Goal: Transaction & Acquisition: Purchase product/service

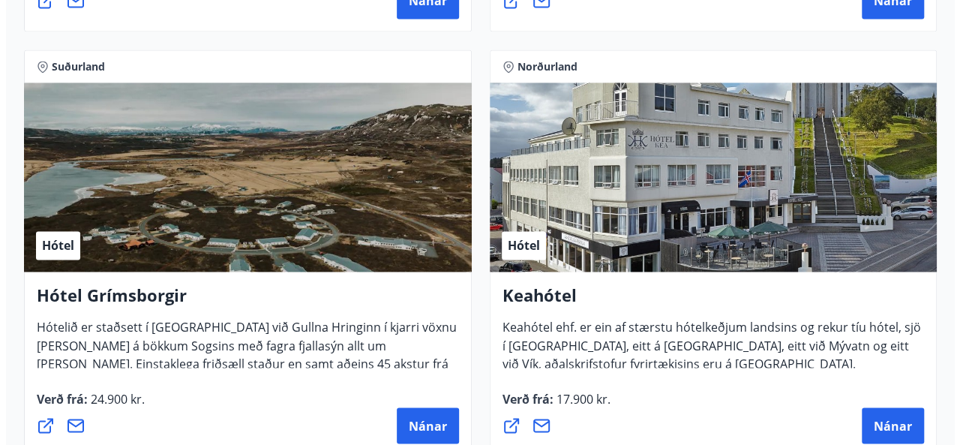
scroll to position [1100, 0]
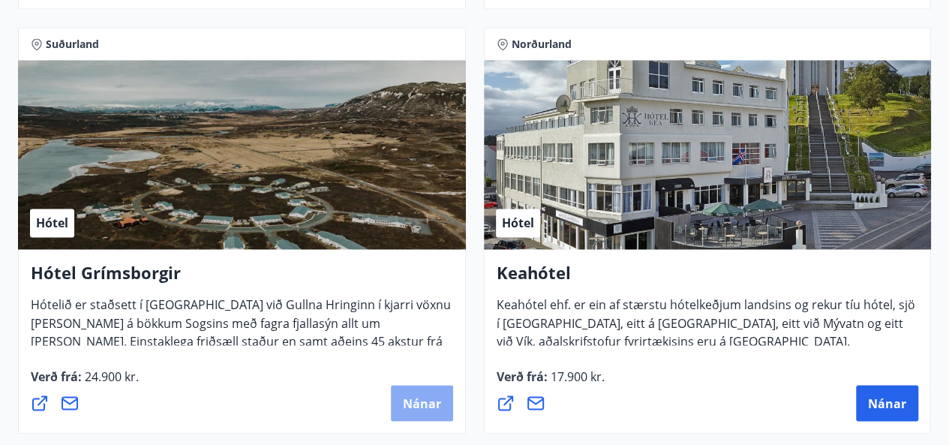
click at [419, 400] on span "Nánar" at bounding box center [422, 403] width 38 height 17
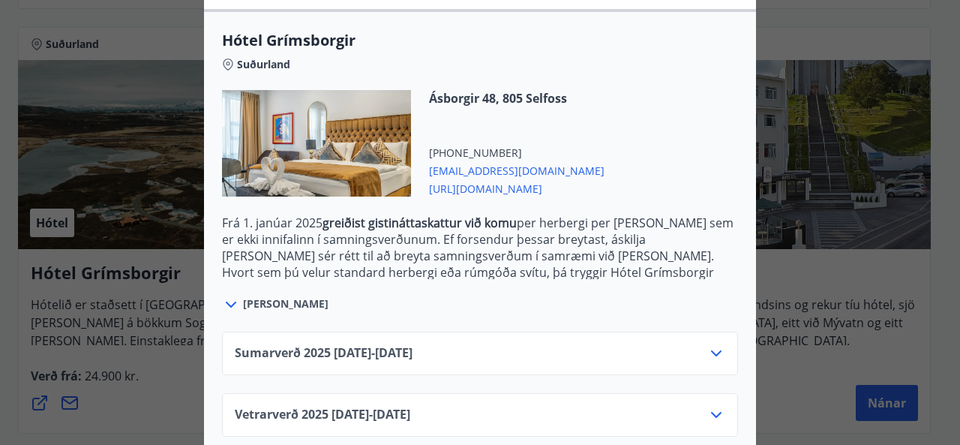
scroll to position [410, 0]
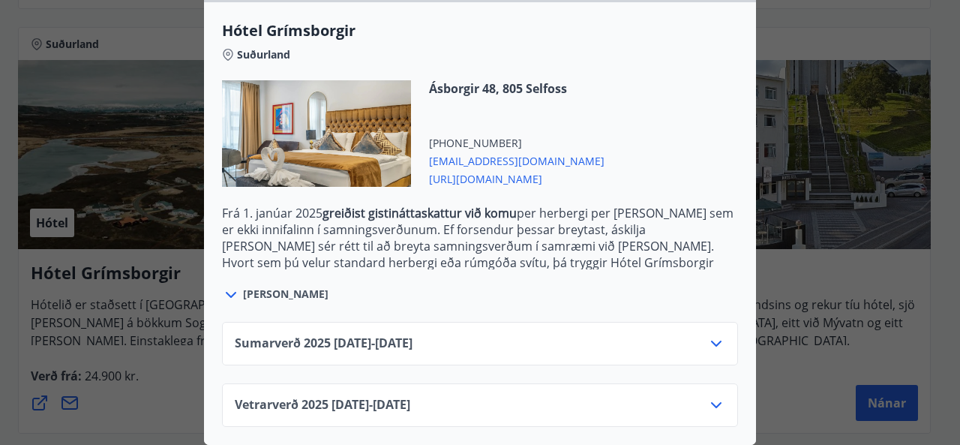
click at [711, 396] on icon at bounding box center [716, 405] width 18 height 18
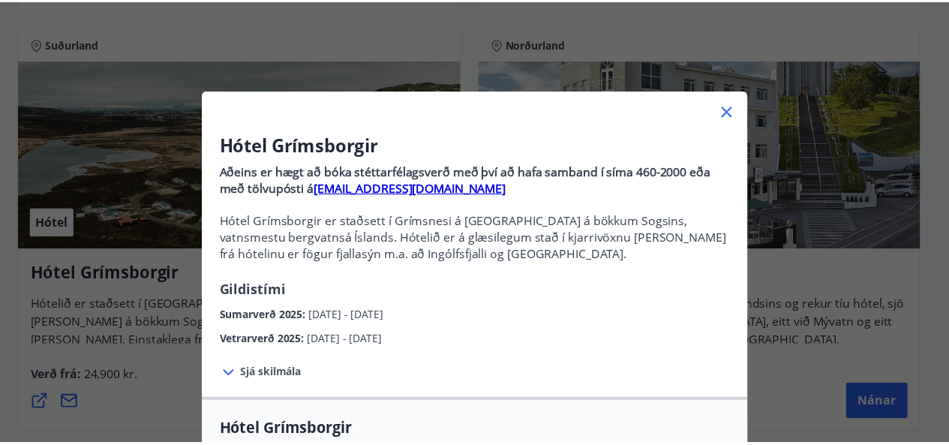
scroll to position [0, 0]
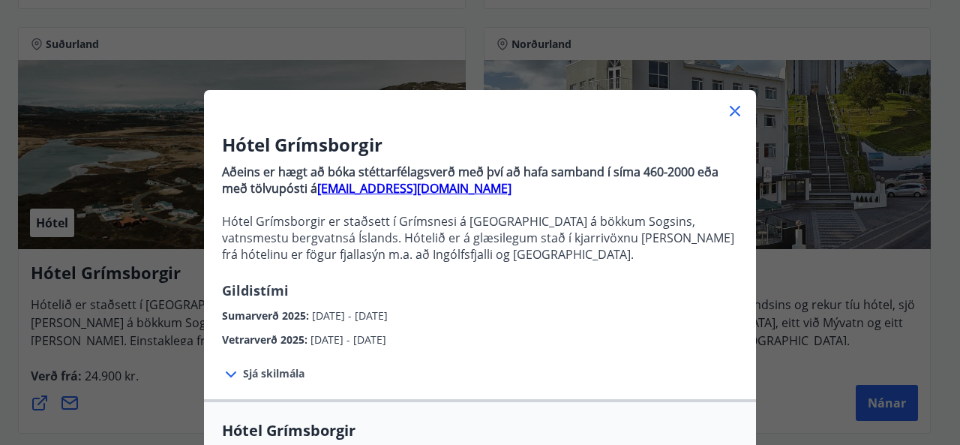
click at [729, 109] on icon at bounding box center [735, 111] width 18 height 18
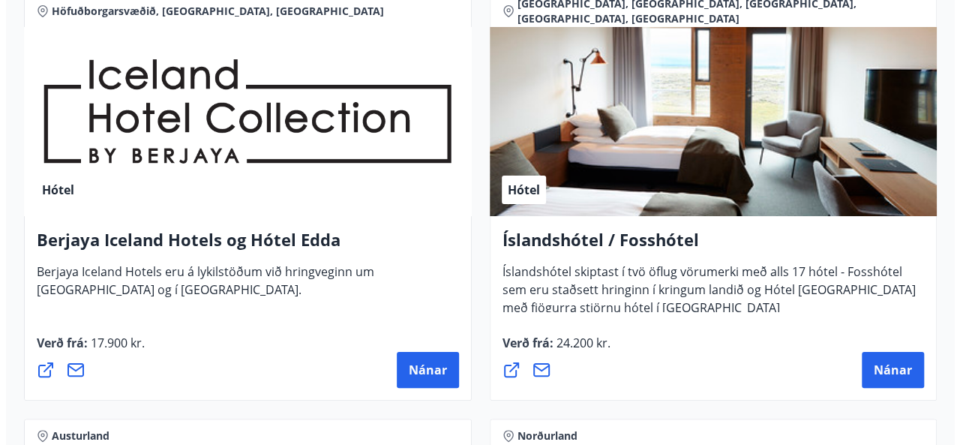
scroll to position [2858, 0]
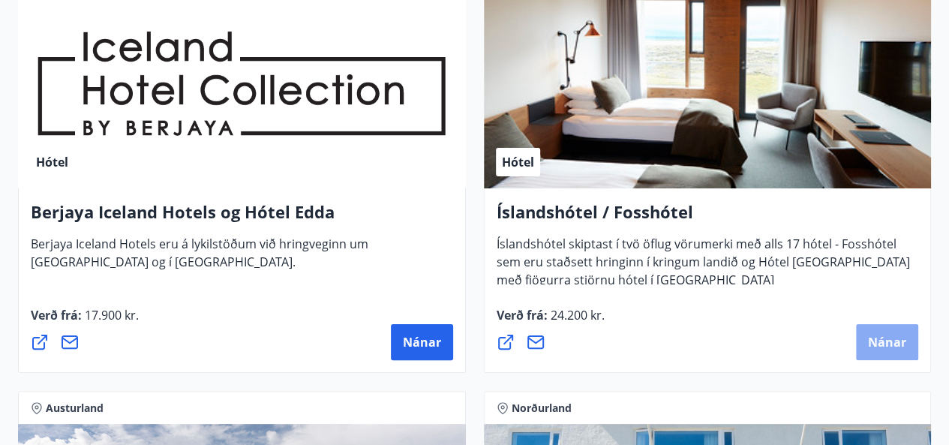
click at [875, 338] on span "Nánar" at bounding box center [887, 342] width 38 height 17
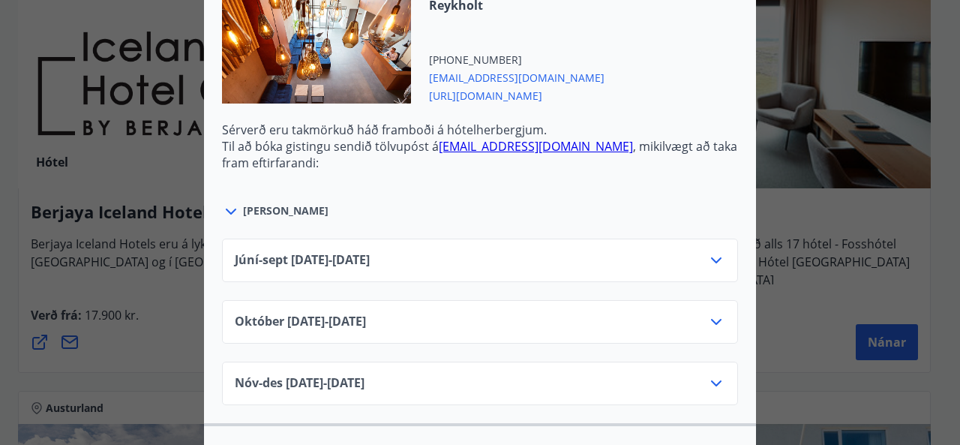
scroll to position [660, 0]
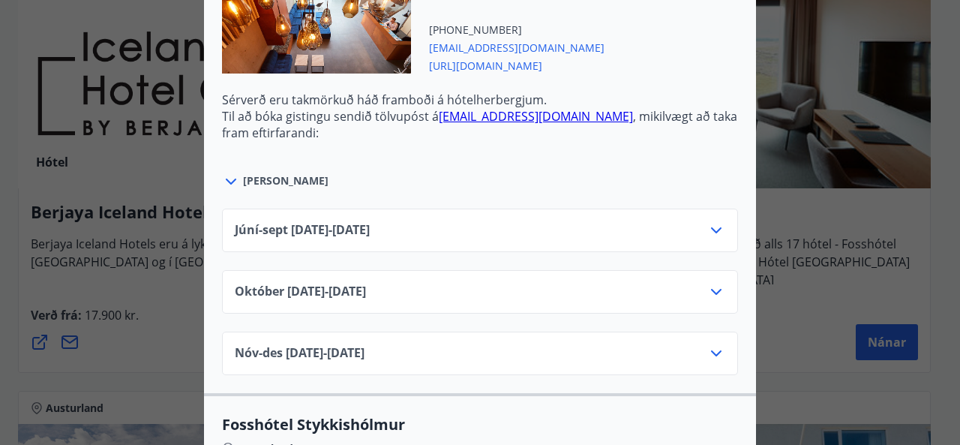
click at [711, 227] on icon at bounding box center [716, 230] width 11 height 6
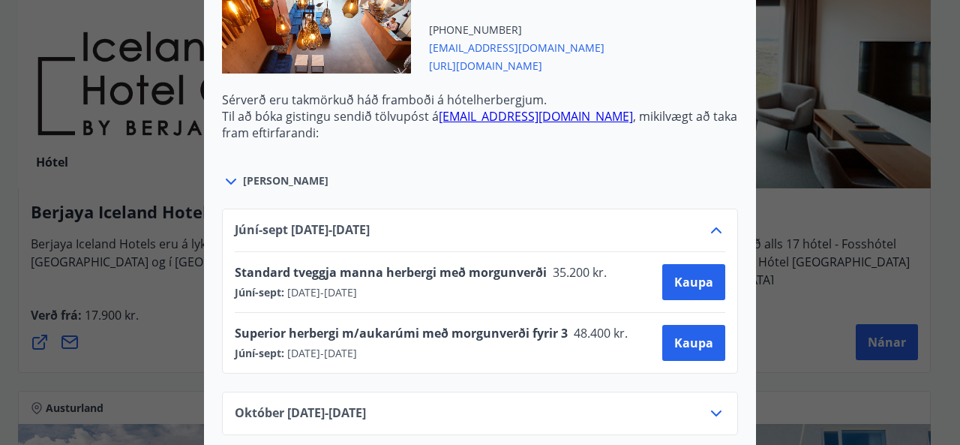
click at [710, 221] on icon at bounding box center [716, 230] width 18 height 18
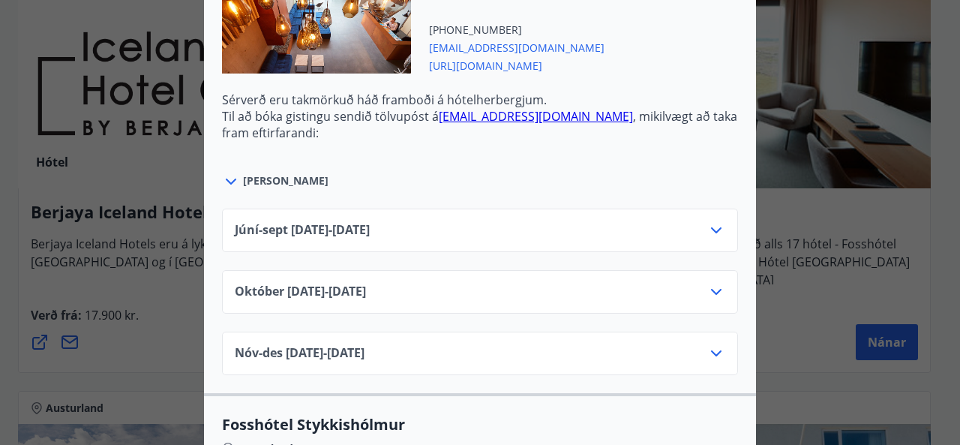
click at [710, 283] on icon at bounding box center [716, 292] width 18 height 18
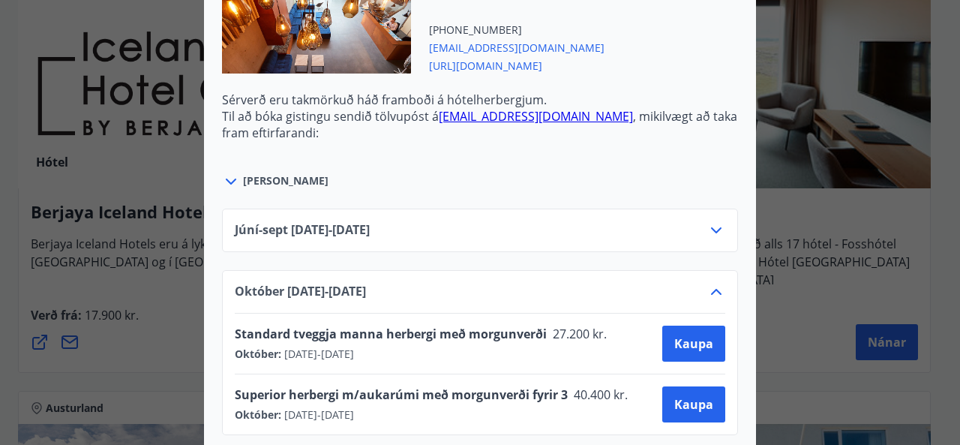
click at [710, 283] on icon at bounding box center [716, 292] width 18 height 18
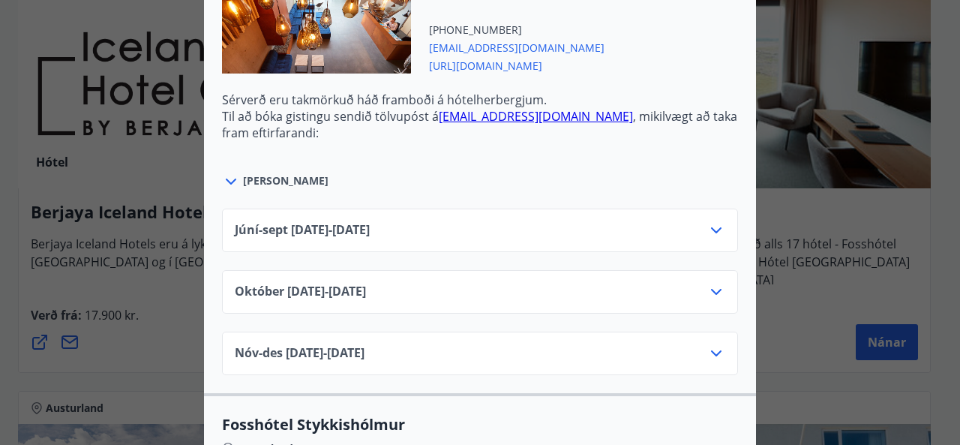
click at [713, 344] on icon at bounding box center [716, 353] width 18 height 18
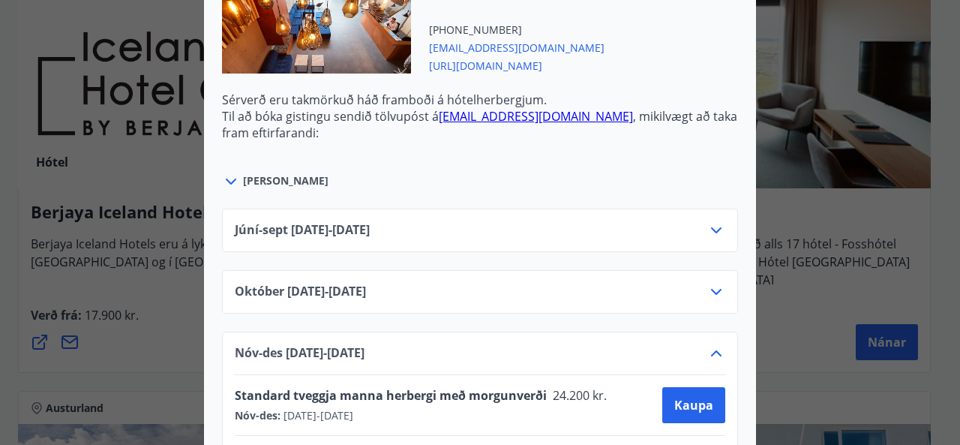
click at [713, 283] on icon at bounding box center [716, 292] width 18 height 18
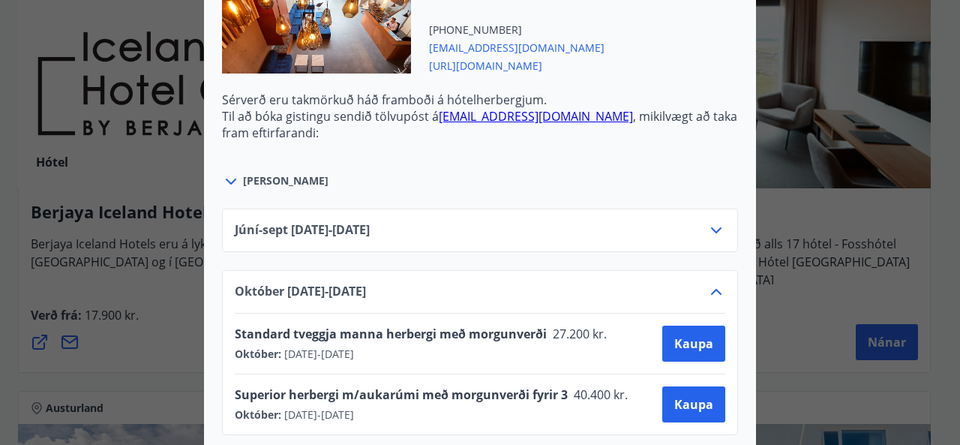
click at [712, 283] on icon at bounding box center [716, 292] width 18 height 18
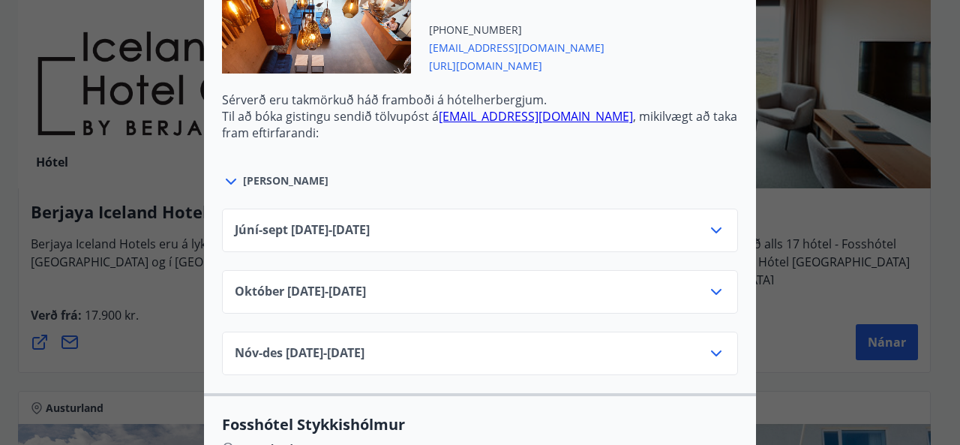
click at [711, 344] on icon at bounding box center [716, 353] width 18 height 18
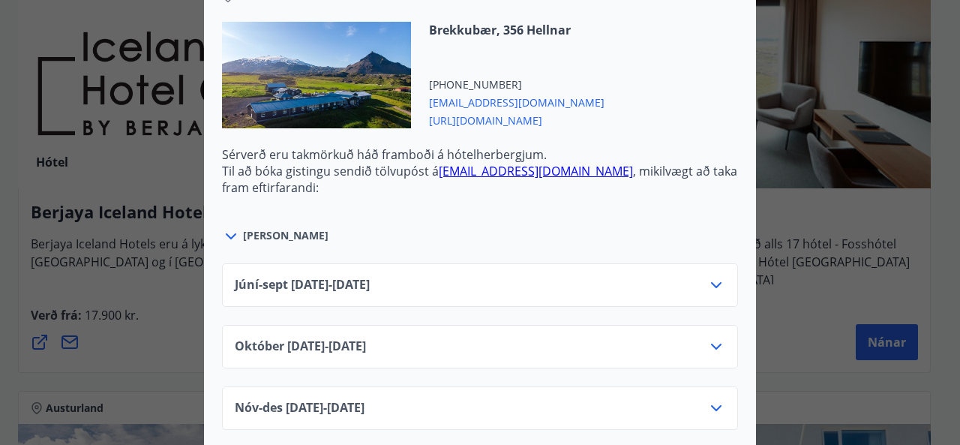
scroll to position [1770, 0]
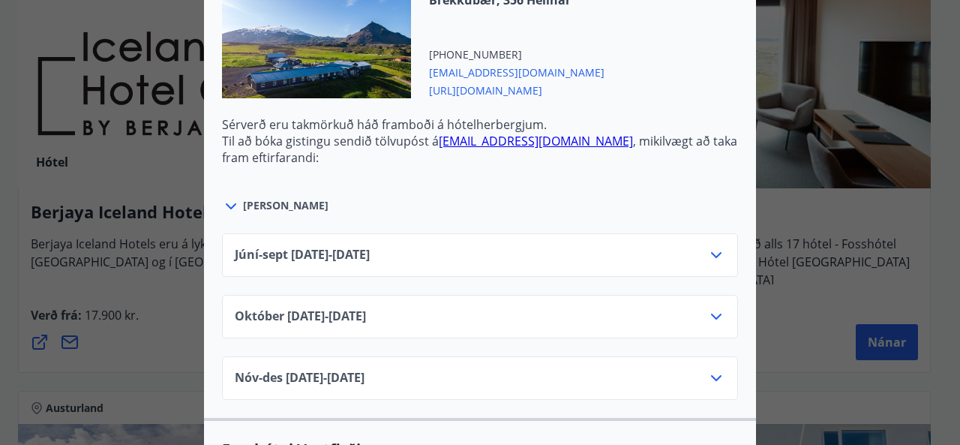
click at [713, 308] on icon at bounding box center [716, 317] width 18 height 18
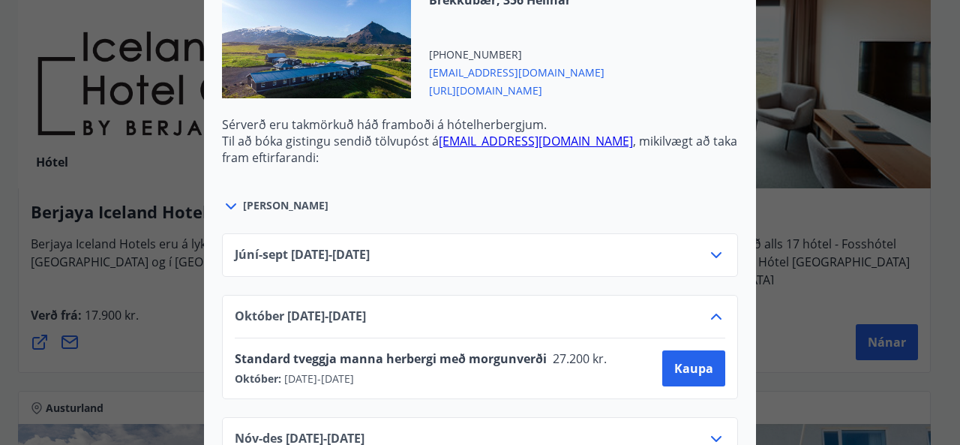
click at [713, 308] on icon at bounding box center [716, 317] width 18 height 18
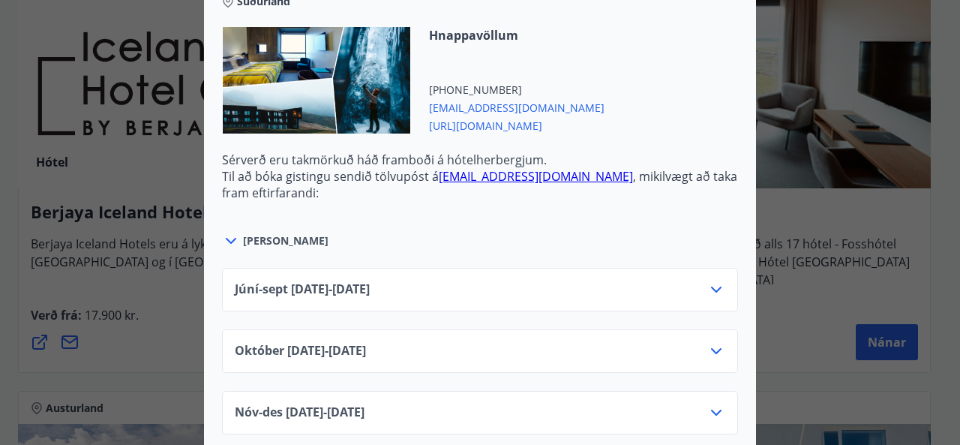
scroll to position [4530, 0]
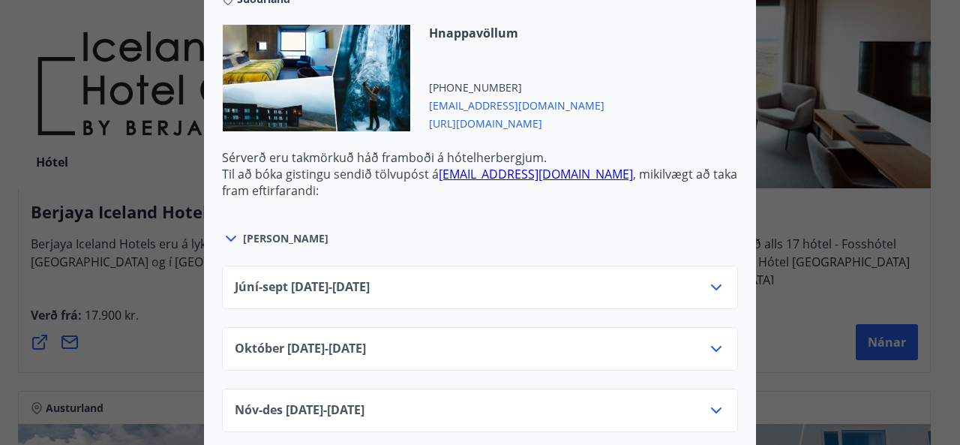
click at [711, 346] on icon at bounding box center [716, 349] width 11 height 6
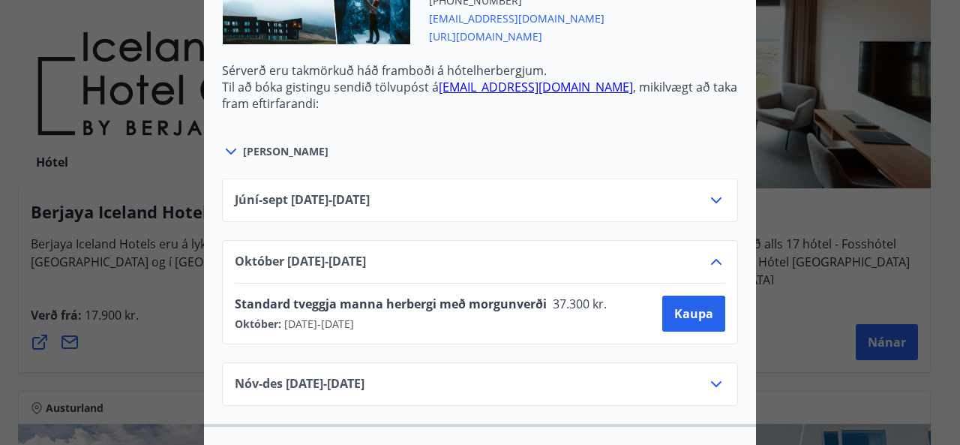
scroll to position [4620, 0]
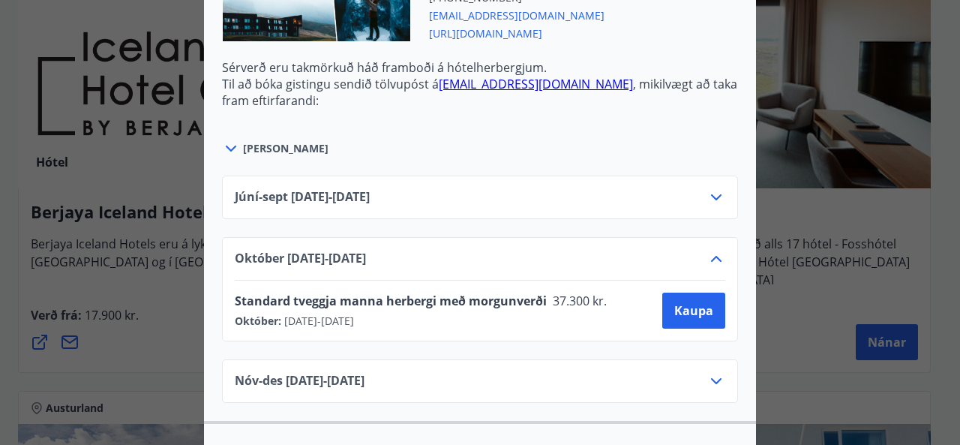
click at [711, 372] on icon at bounding box center [716, 381] width 18 height 18
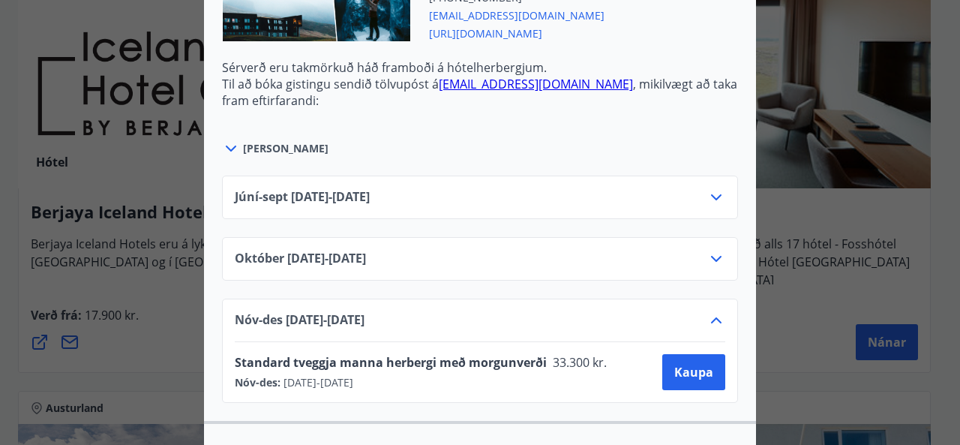
click at [710, 250] on icon at bounding box center [716, 259] width 18 height 18
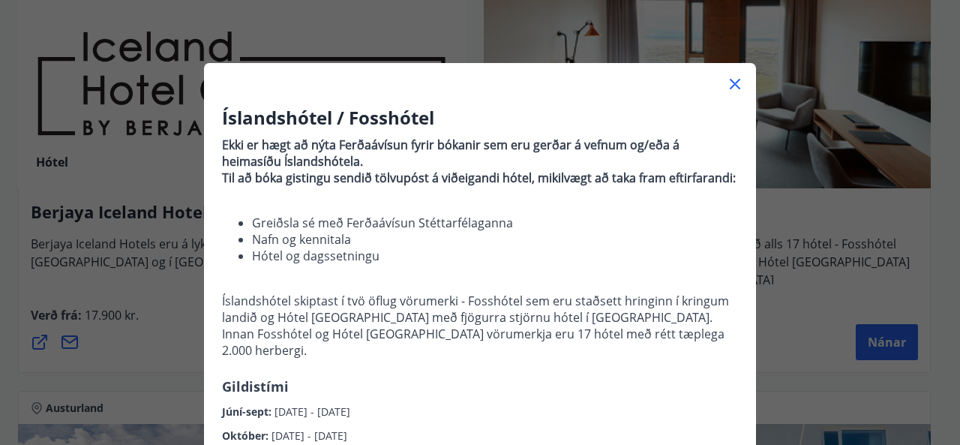
scroll to position [0, 0]
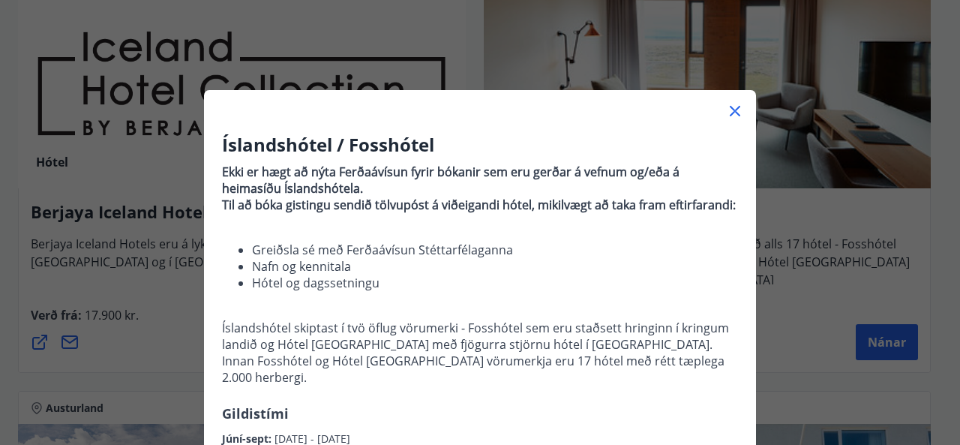
click at [730, 107] on icon at bounding box center [735, 111] width 11 height 11
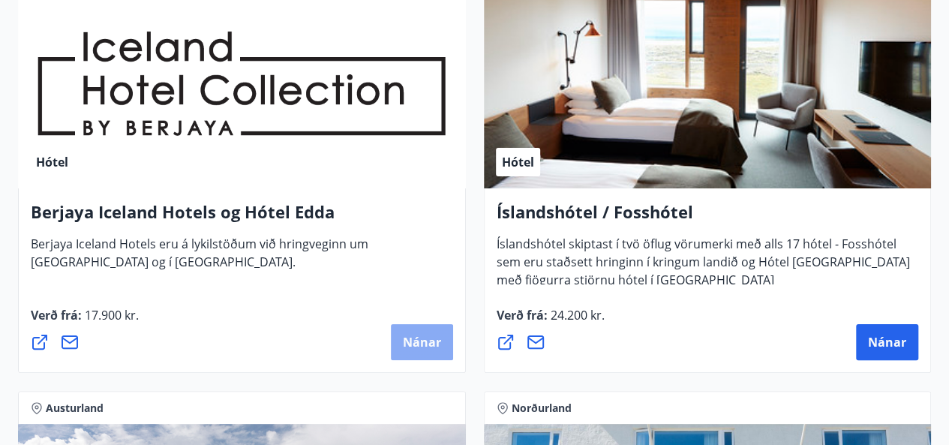
click at [417, 334] on span "Nánar" at bounding box center [422, 342] width 38 height 17
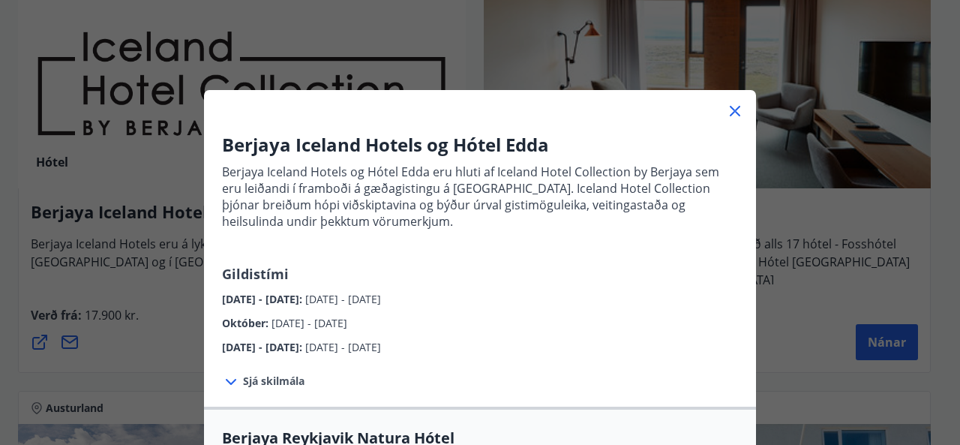
click at [692, 253] on p "Berjaya Iceland Hotels og Hótel Edda eru hluti af Iceland Hotel Collection by B…" at bounding box center [480, 211] width 516 height 107
click at [734, 110] on icon at bounding box center [735, 111] width 18 height 18
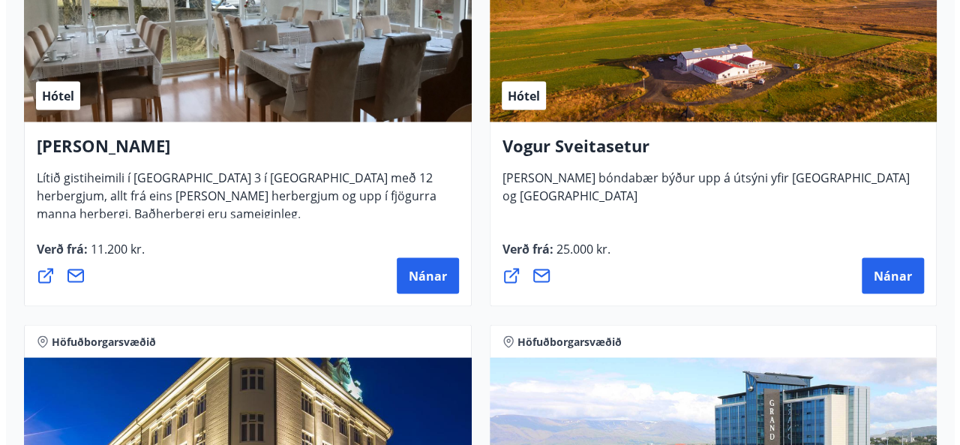
scroll to position [4208, 0]
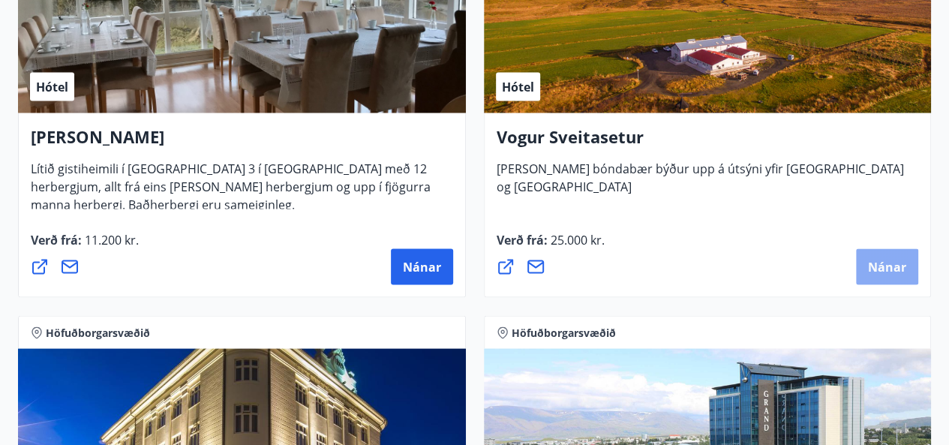
click at [881, 258] on span "Nánar" at bounding box center [887, 266] width 38 height 17
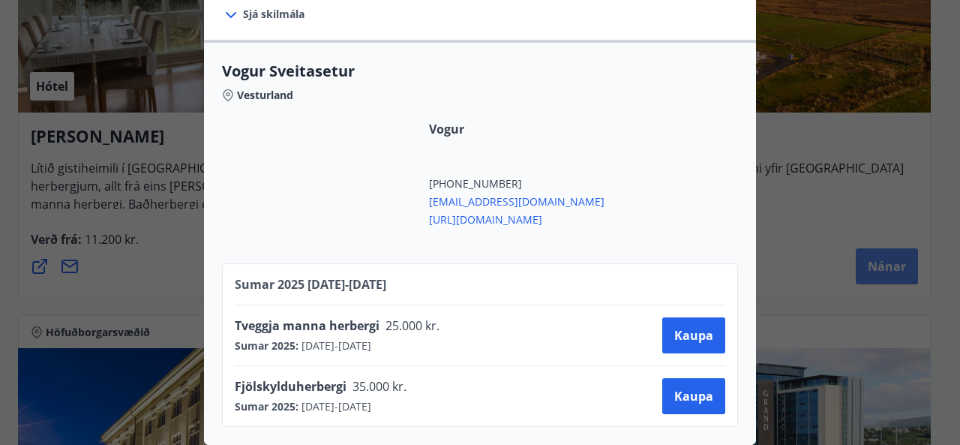
scroll to position [329, 0]
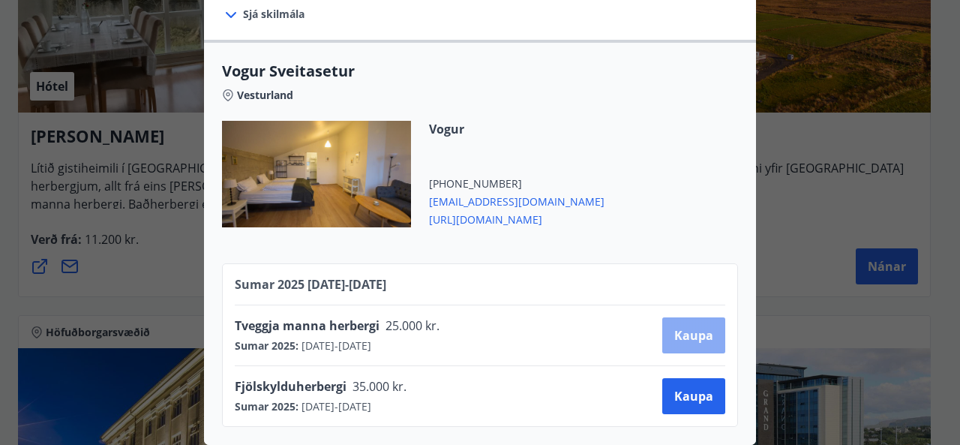
click at [692, 335] on button "Kaupa" at bounding box center [693, 335] width 63 height 36
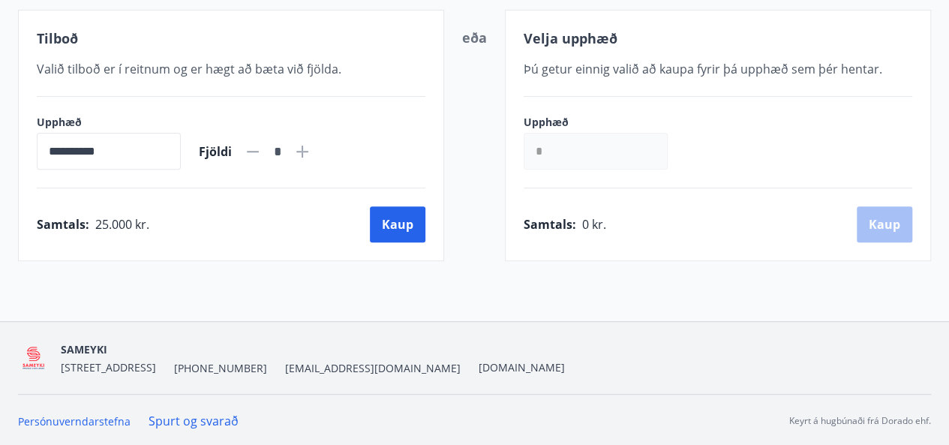
scroll to position [292, 0]
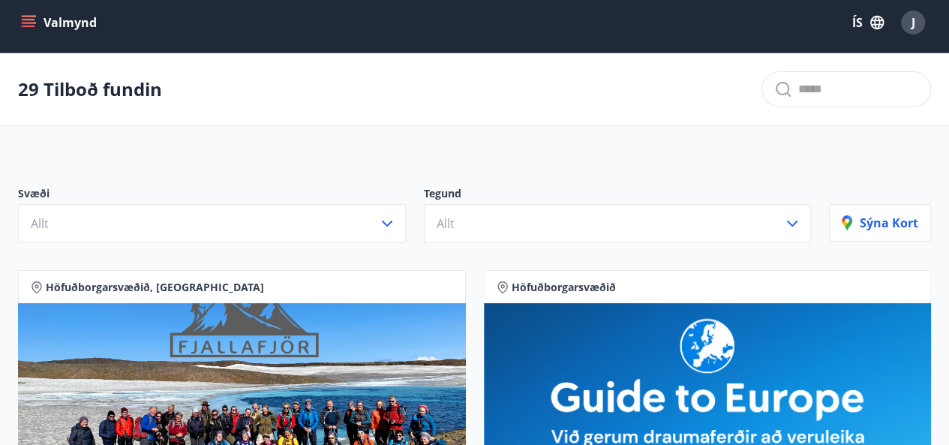
scroll to position [292, 0]
